Goal: Transaction & Acquisition: Purchase product/service

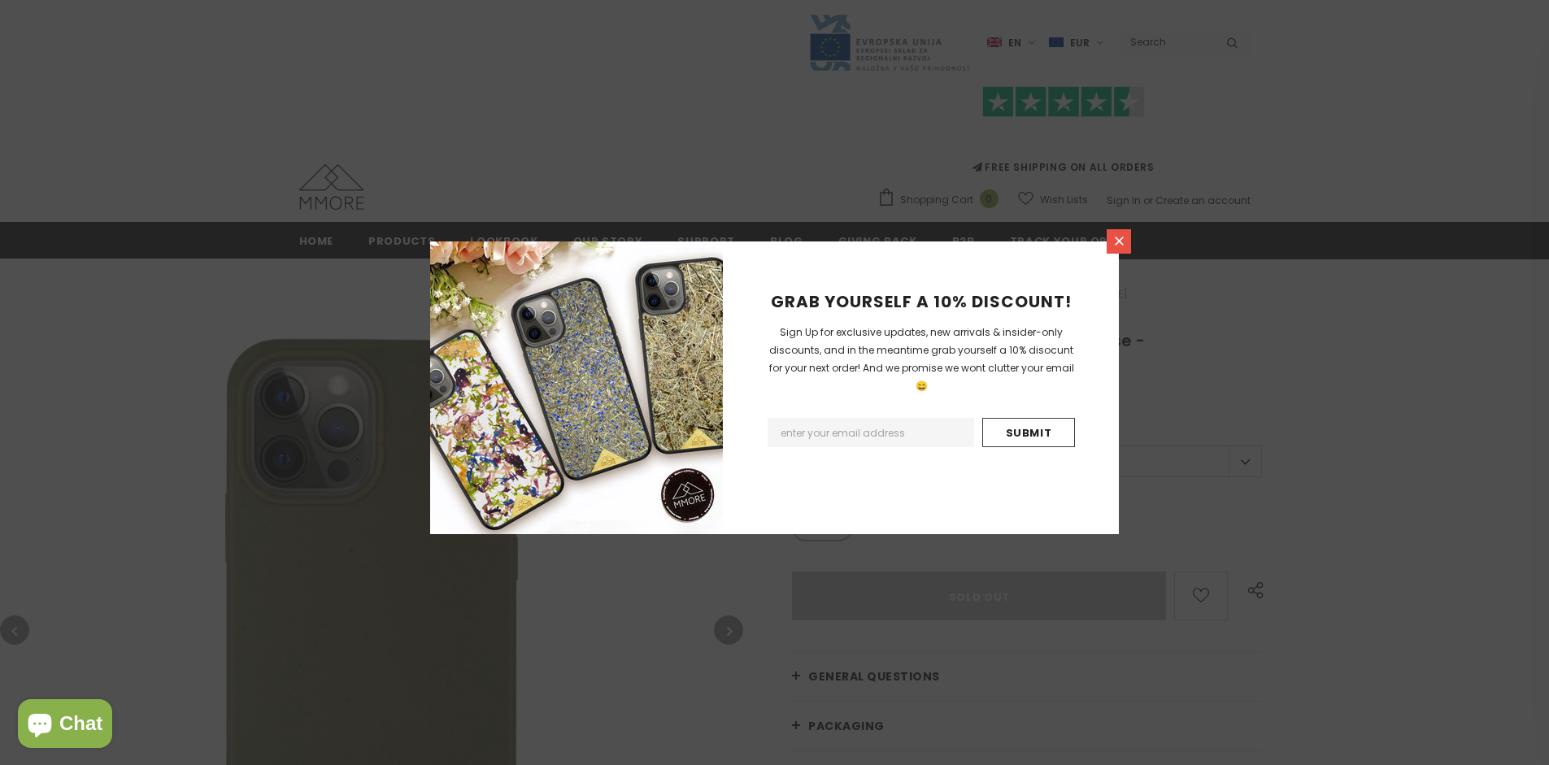
click at [1119, 241] on icon at bounding box center [1119, 241] width 9 height 9
